Goal: Entertainment & Leisure: Consume media (video, audio)

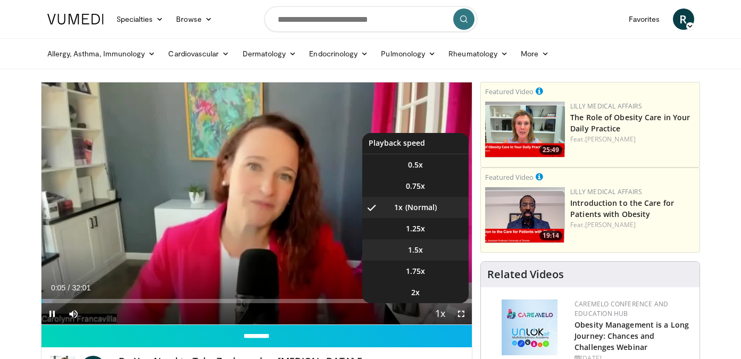
click at [419, 250] on span "1.5x" at bounding box center [415, 250] width 15 height 11
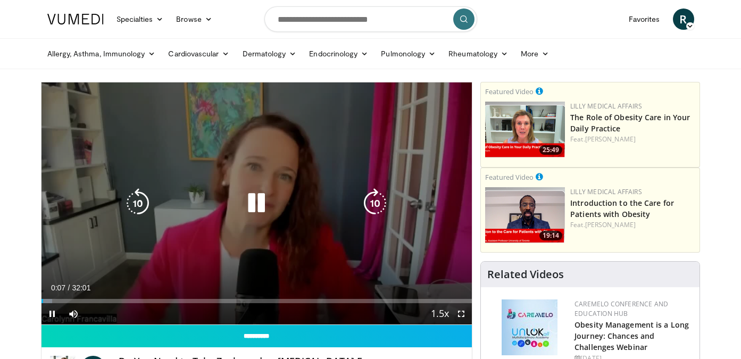
click at [375, 200] on icon "Video Player" at bounding box center [375, 203] width 30 height 30
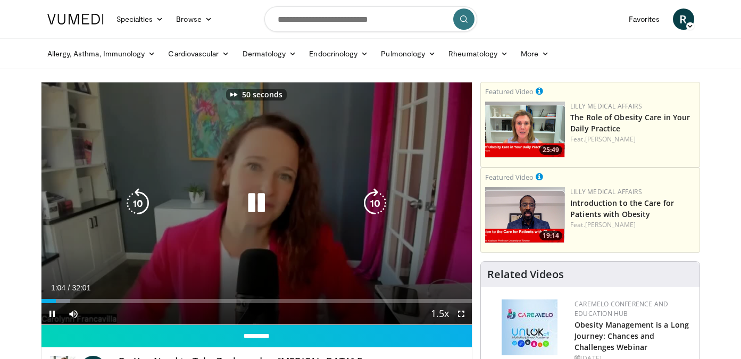
click at [375, 200] on icon "Video Player" at bounding box center [375, 203] width 30 height 30
click at [372, 203] on icon "Video Player" at bounding box center [375, 203] width 30 height 30
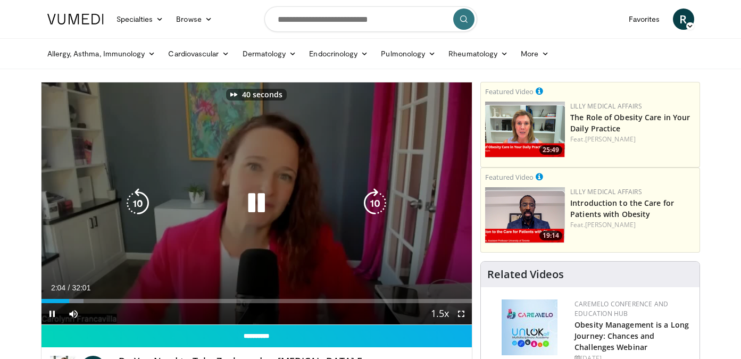
click at [372, 203] on icon "Video Player" at bounding box center [375, 203] width 30 height 30
click at [257, 207] on icon "Video Player" at bounding box center [256, 203] width 30 height 30
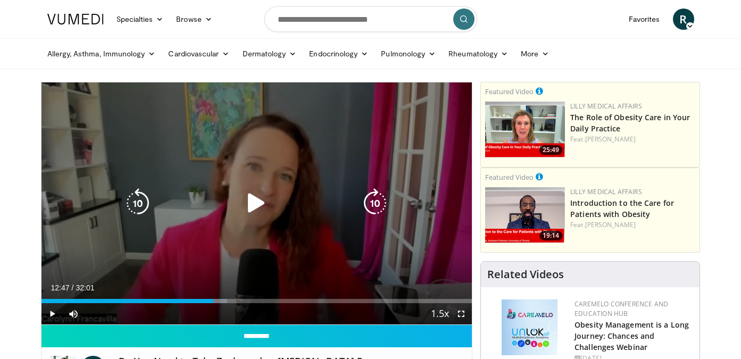
click at [254, 203] on icon "Video Player" at bounding box center [256, 203] width 30 height 30
